Goal: Transaction & Acquisition: Purchase product/service

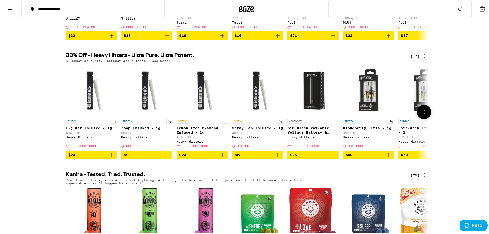
scroll to position [148, 0]
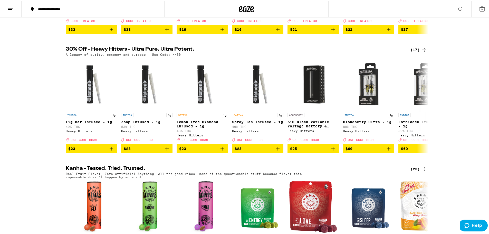
click at [417, 52] on div "(17)" at bounding box center [419, 49] width 17 height 6
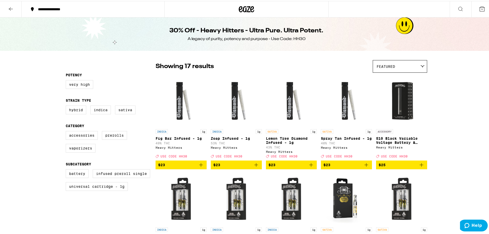
click at [11, 8] on icon at bounding box center [11, 8] width 6 height 6
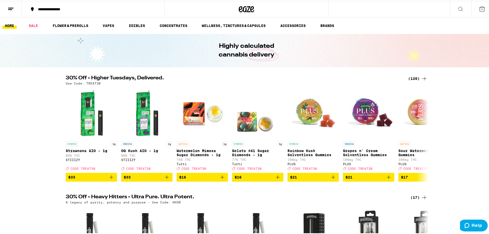
click at [412, 77] on div "(120)" at bounding box center [417, 77] width 19 height 6
click at [422, 77] on icon at bounding box center [424, 77] width 6 height 6
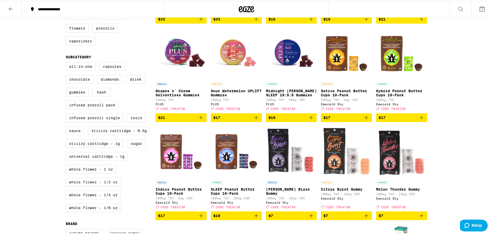
scroll to position [148, 0]
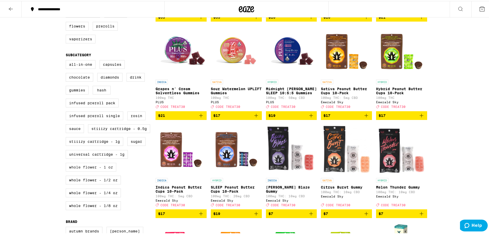
click at [102, 171] on label "Whole Flower - 1 oz" at bounding box center [91, 166] width 51 height 9
click at [67, 60] on input "Whole Flower - 1 oz" at bounding box center [67, 60] width 0 height 0
checkbox input "true"
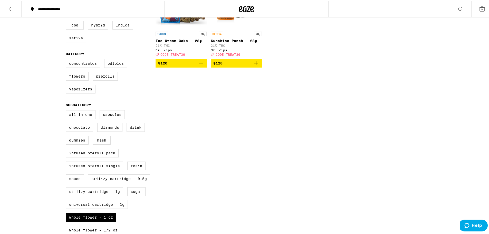
scroll to position [109, 0]
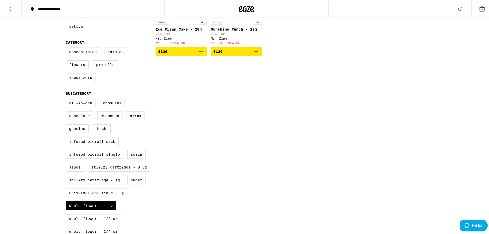
click at [245, 6] on icon at bounding box center [247, 8] width 8 height 6
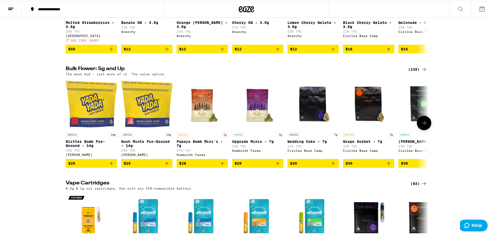
scroll to position [713, 0]
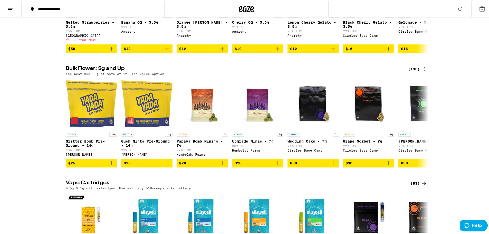
click at [424, 71] on icon at bounding box center [424, 68] width 6 height 6
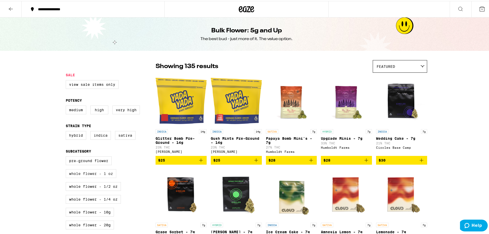
click at [109, 177] on label "Whole Flower - 1 oz" at bounding box center [91, 172] width 51 height 9
click at [67, 156] on input "Whole Flower - 1 oz" at bounding box center [67, 156] width 0 height 0
checkbox input "true"
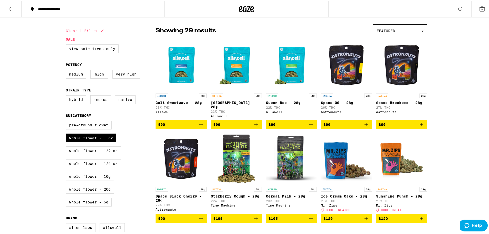
scroll to position [39, 0]
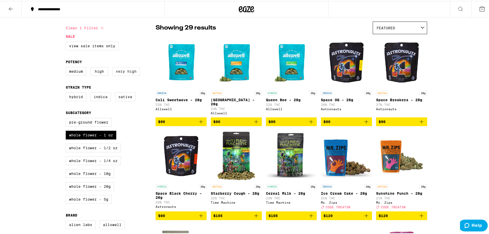
click at [126, 72] on label "Very High" at bounding box center [125, 70] width 27 height 9
click at [67, 67] on input "Very High" at bounding box center [67, 67] width 0 height 0
checkbox input "true"
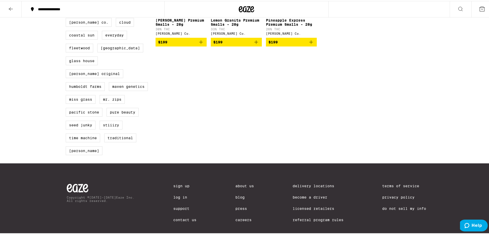
scroll to position [306, 0]
